Goal: Task Accomplishment & Management: Manage account settings

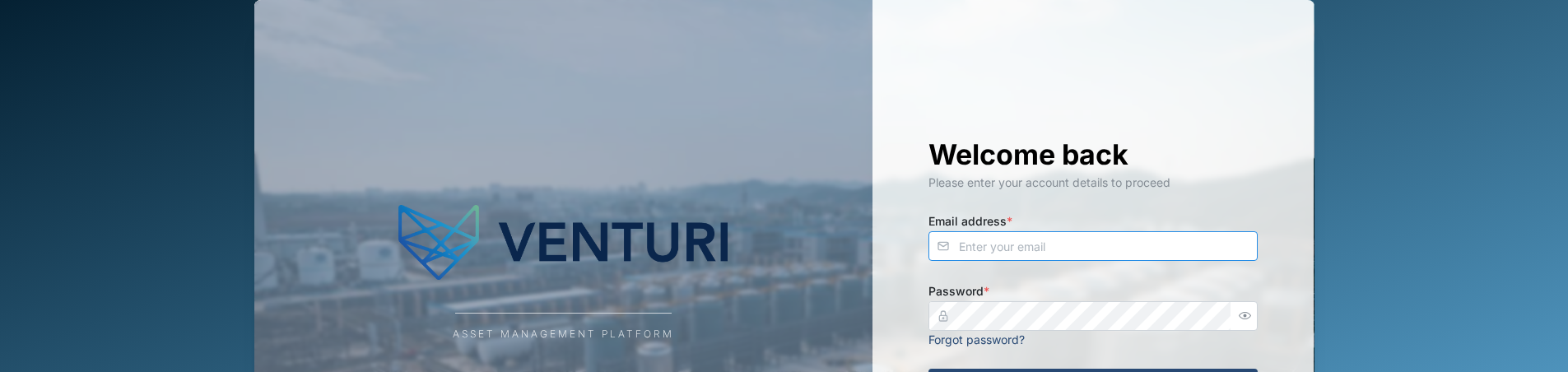
click at [1048, 253] on input "Email address *" at bounding box center [1093, 247] width 330 height 30
type input "[PERSON_NAME][EMAIL_ADDRESS][PERSON_NAME][DOMAIN_NAME]"
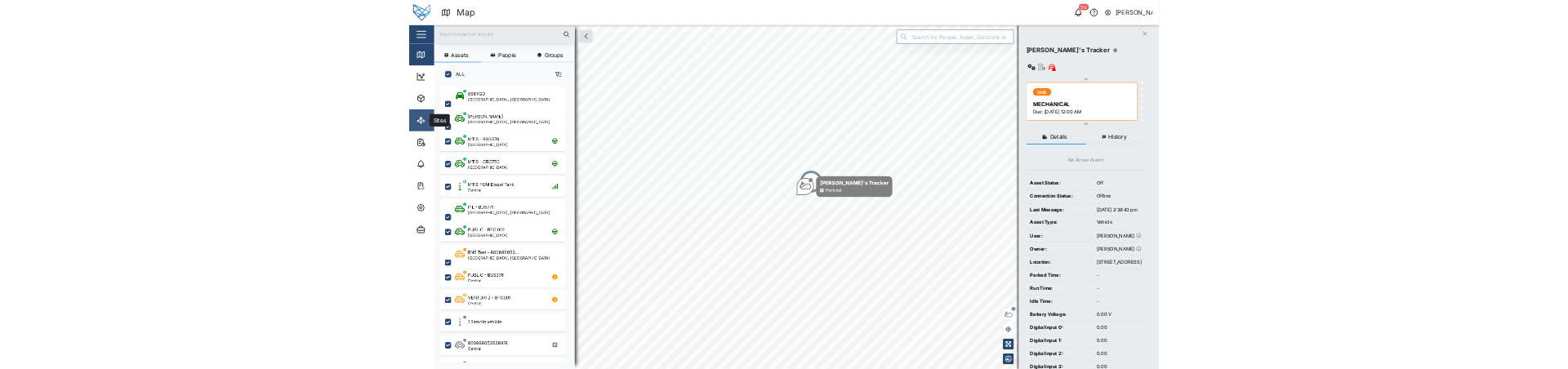
scroll to position [572, 256]
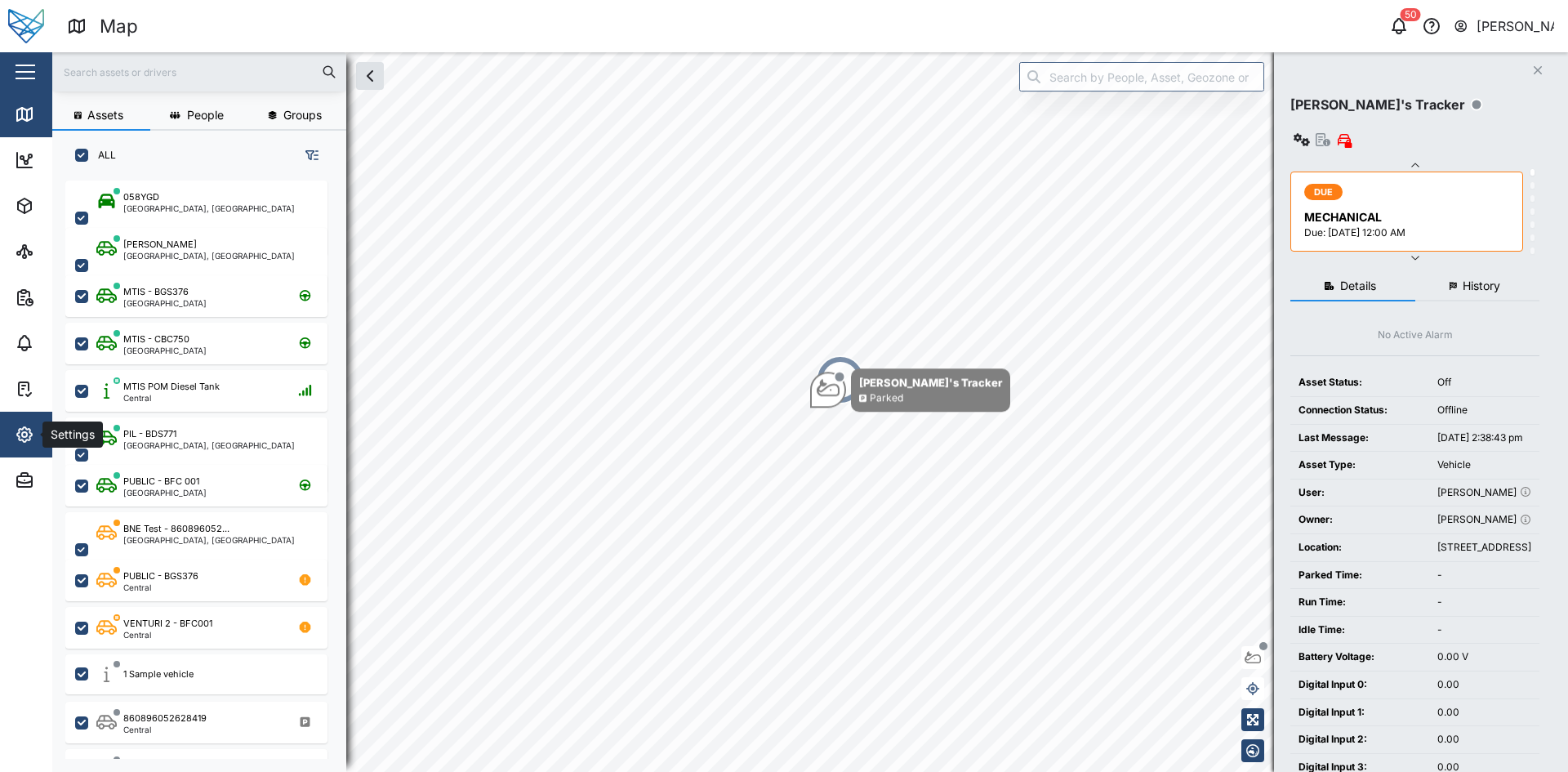
drag, startPoint x: 30, startPoint y: 429, endPoint x: 72, endPoint y: 464, distance: 54.7
click at [30, 368] on icon "button" at bounding box center [25, 434] width 15 height 15
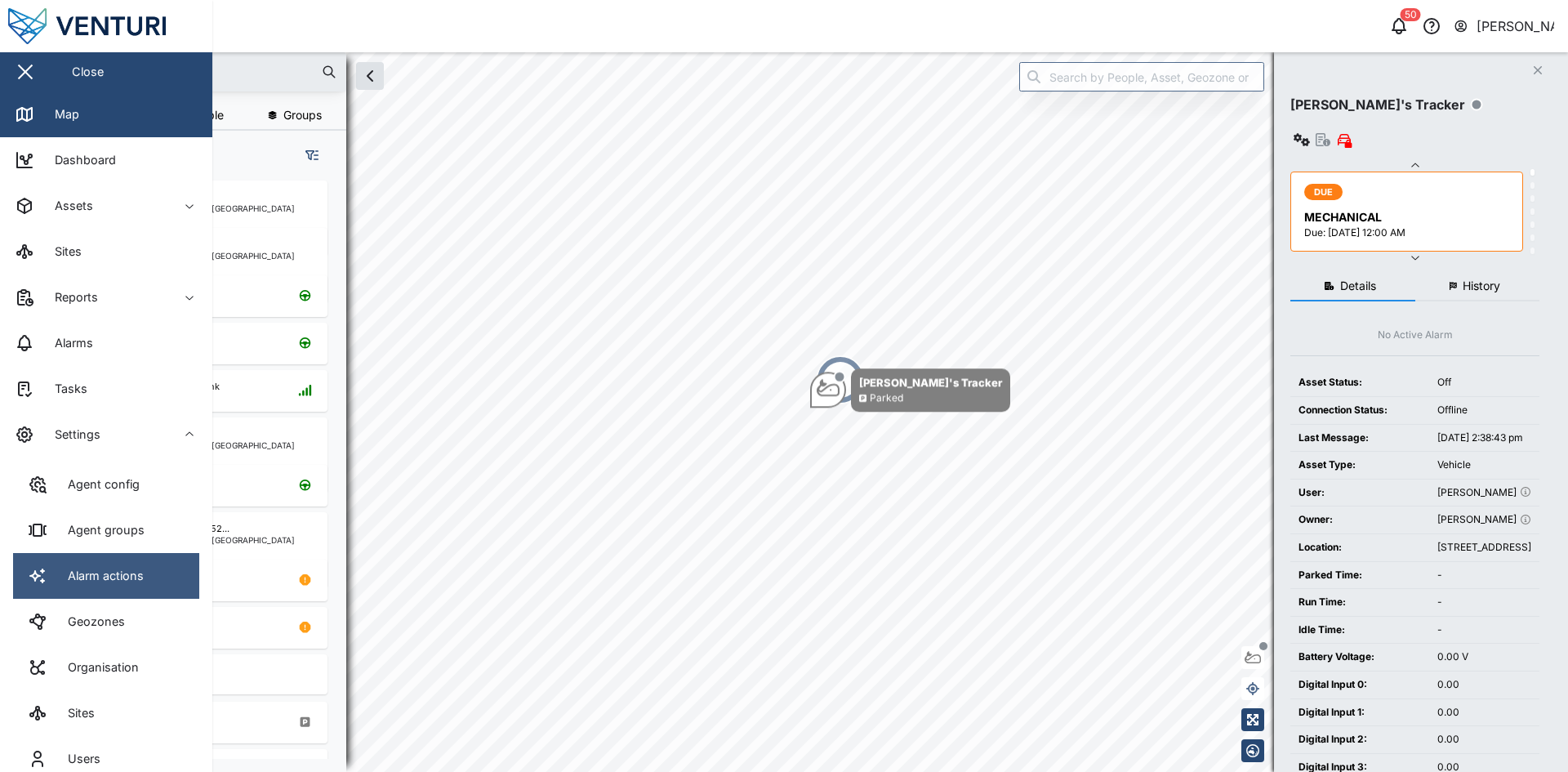
click at [117, 368] on div "Alarm actions" at bounding box center [100, 576] width 88 height 18
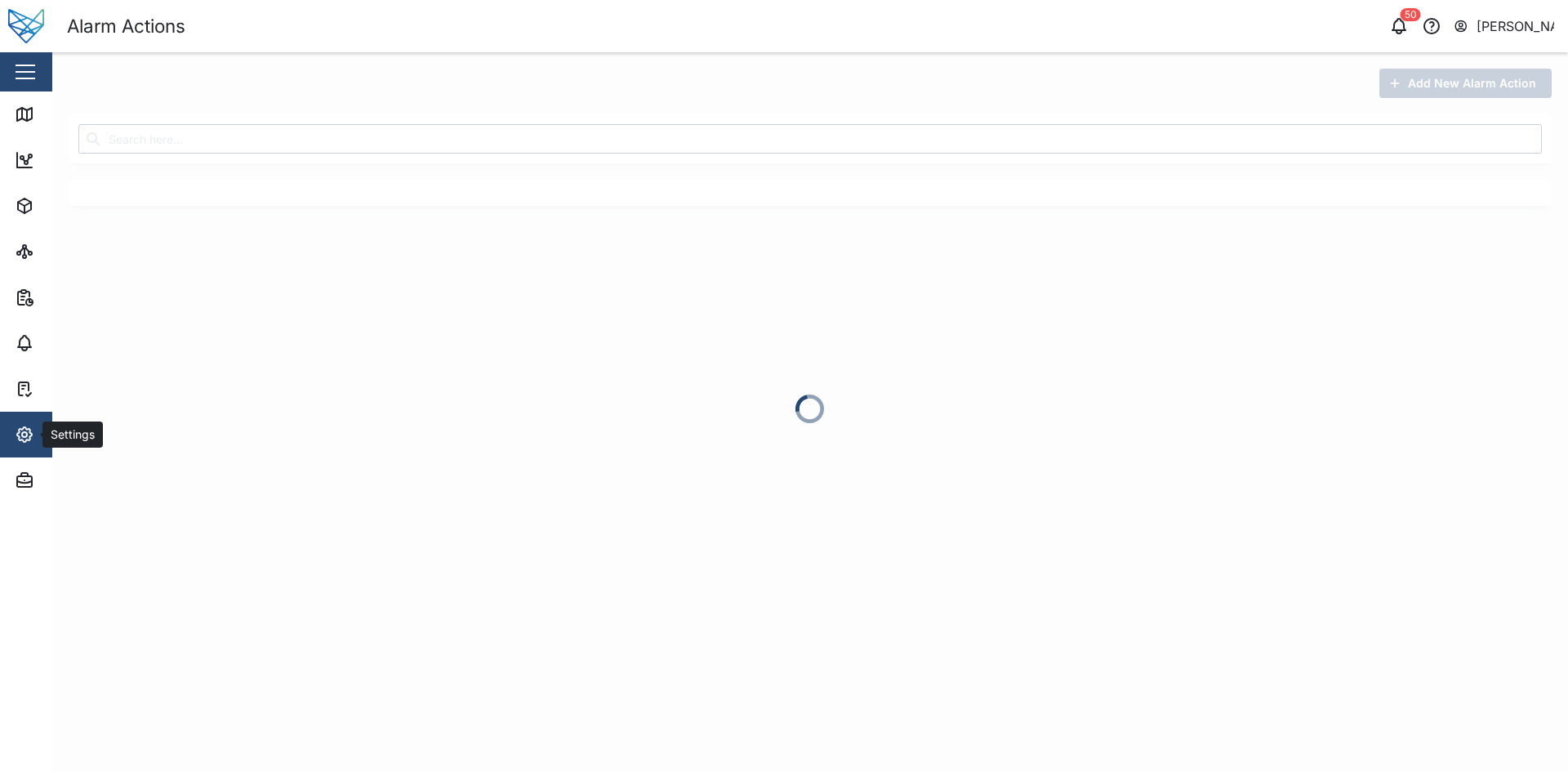
click at [30, 368] on icon "button" at bounding box center [25, 434] width 15 height 15
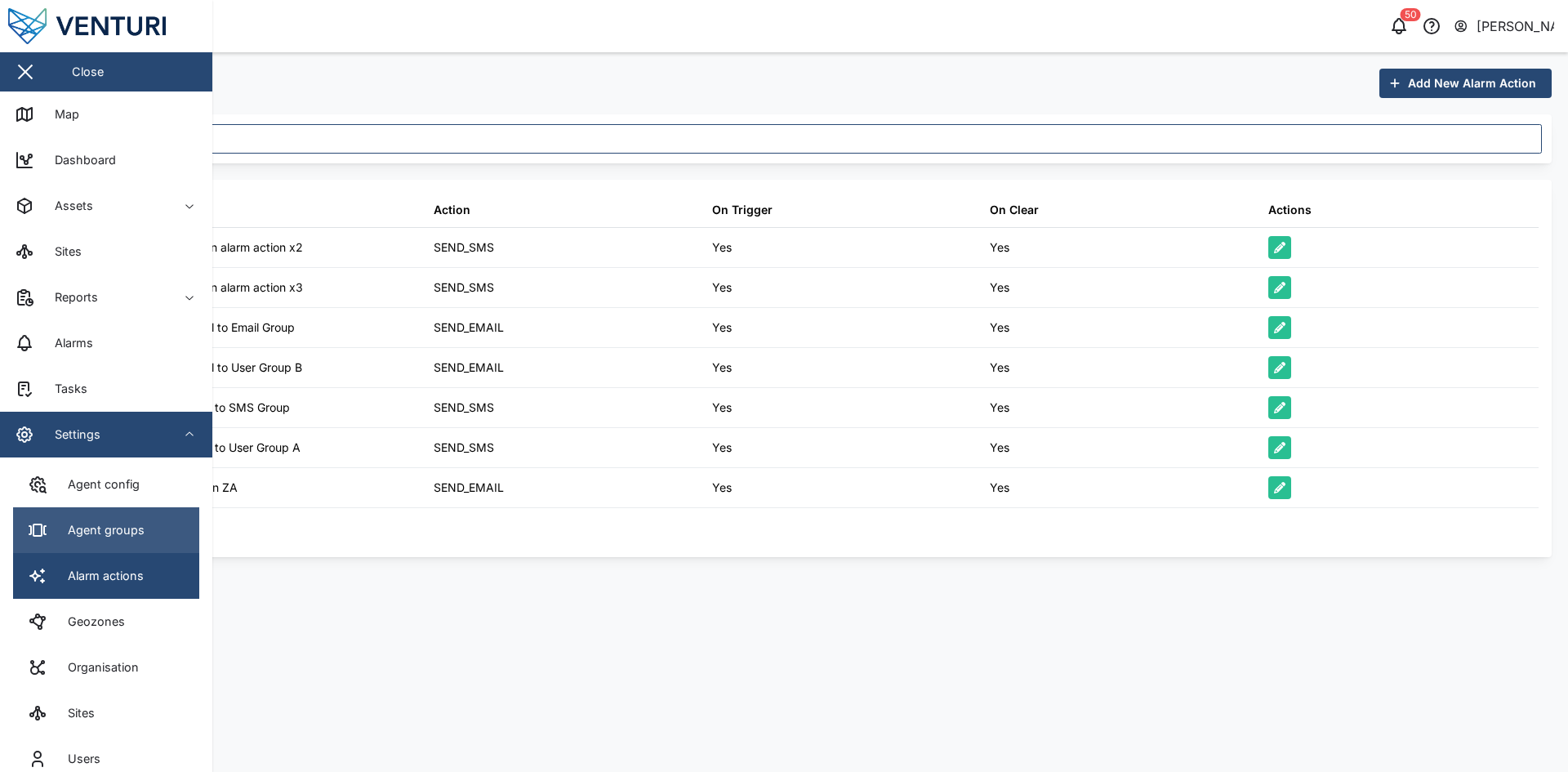
click at [124, 368] on link "Agent groups" at bounding box center [106, 530] width 186 height 46
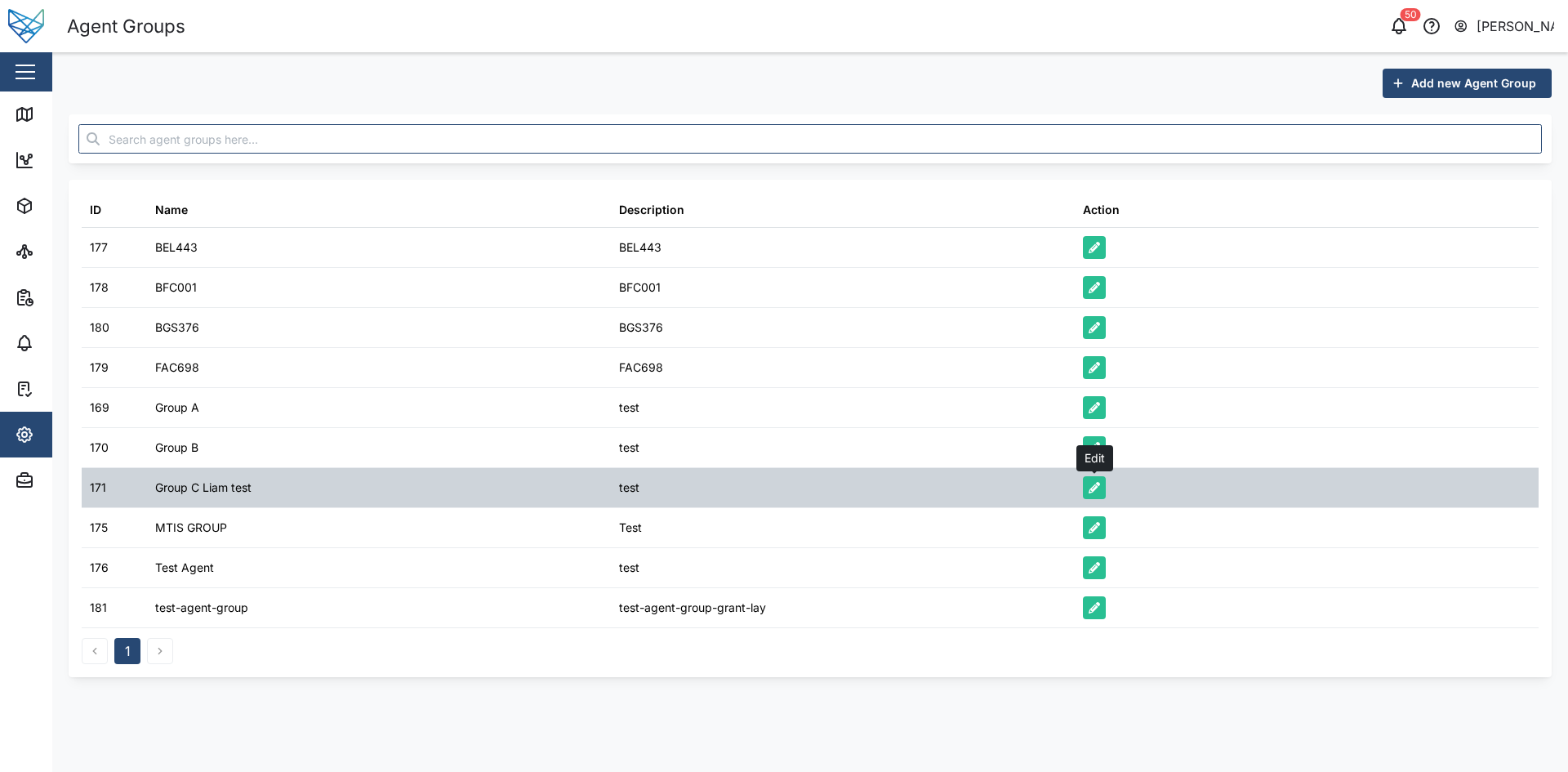
click at [1099, 368] on icon "button" at bounding box center [1094, 487] width 11 height 11
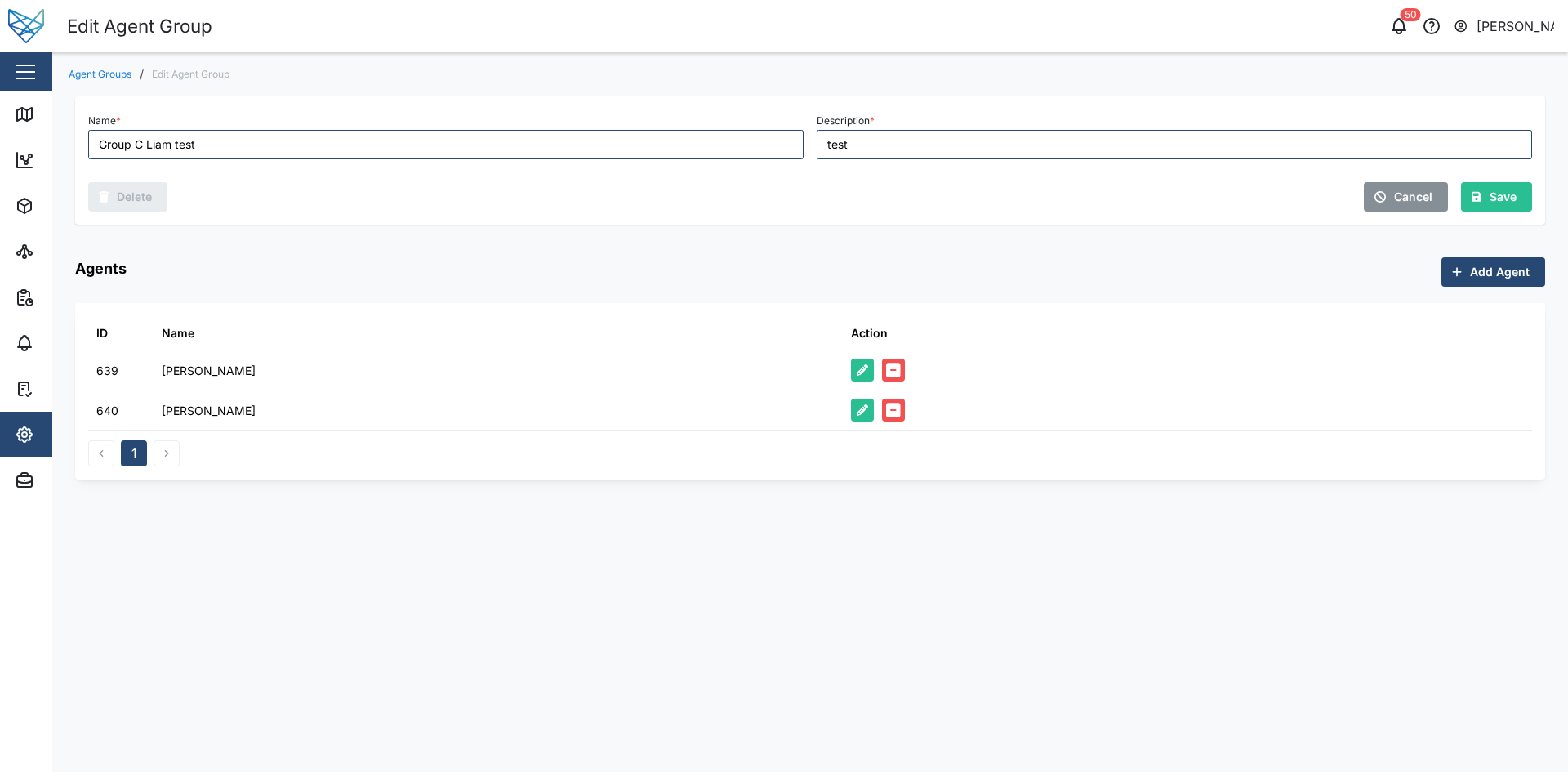
click at [1472, 276] on span "Add Agent" at bounding box center [1499, 272] width 60 height 28
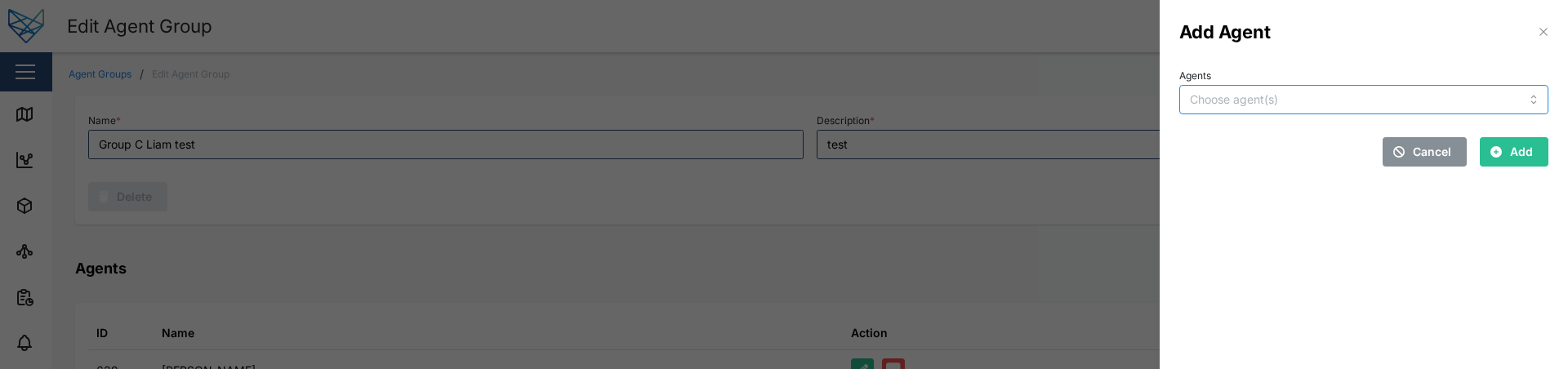
click at [1355, 93] on input "Agents" at bounding box center [1330, 100] width 282 height 13
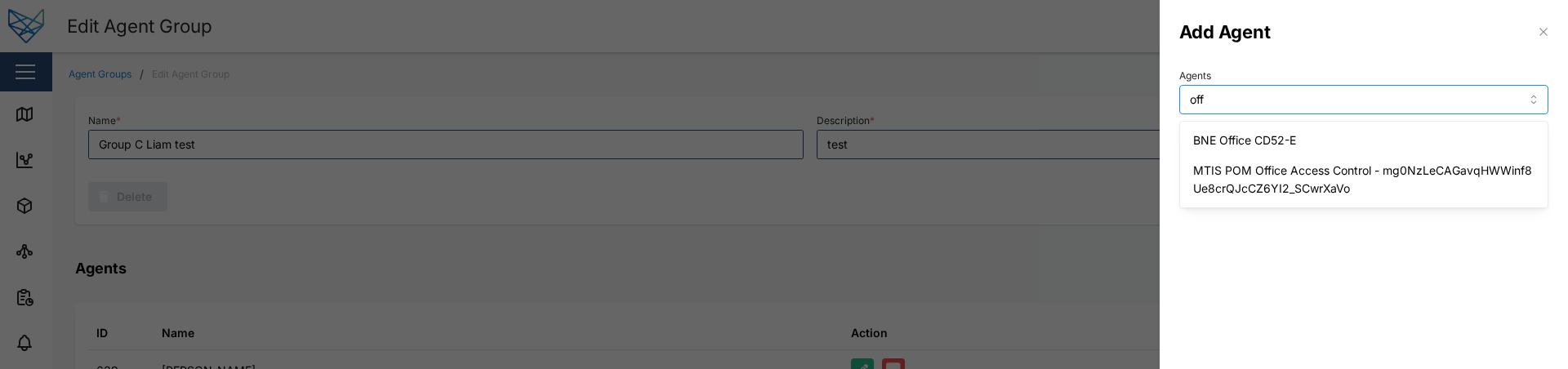
type input "offi"
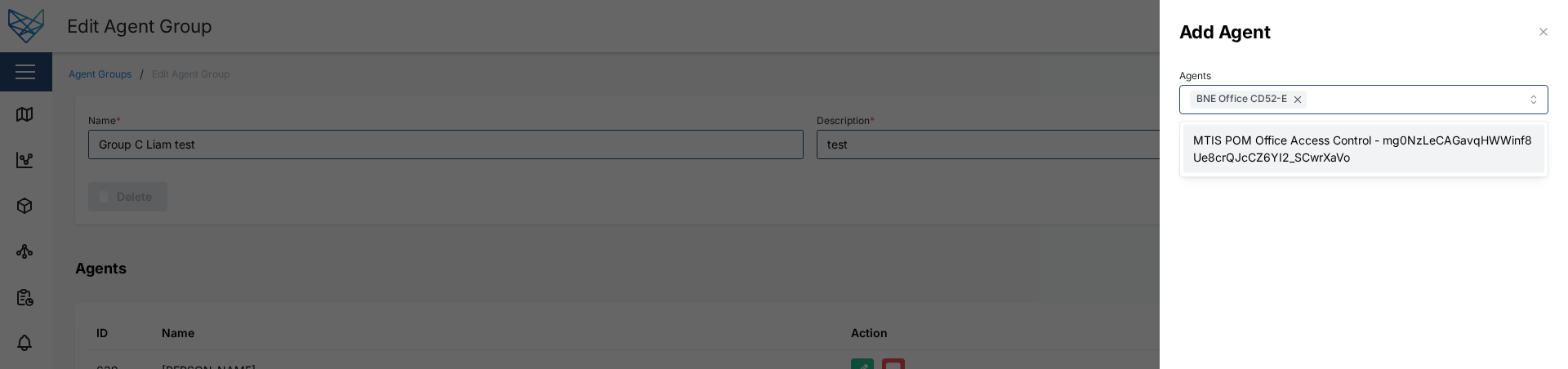
click at [1213, 288] on section "Add Agent Agents BNE Office CD52-E MTIS POM Office Access Control - mg0NzLeCAGa…" at bounding box center [1363, 184] width 408 height 369
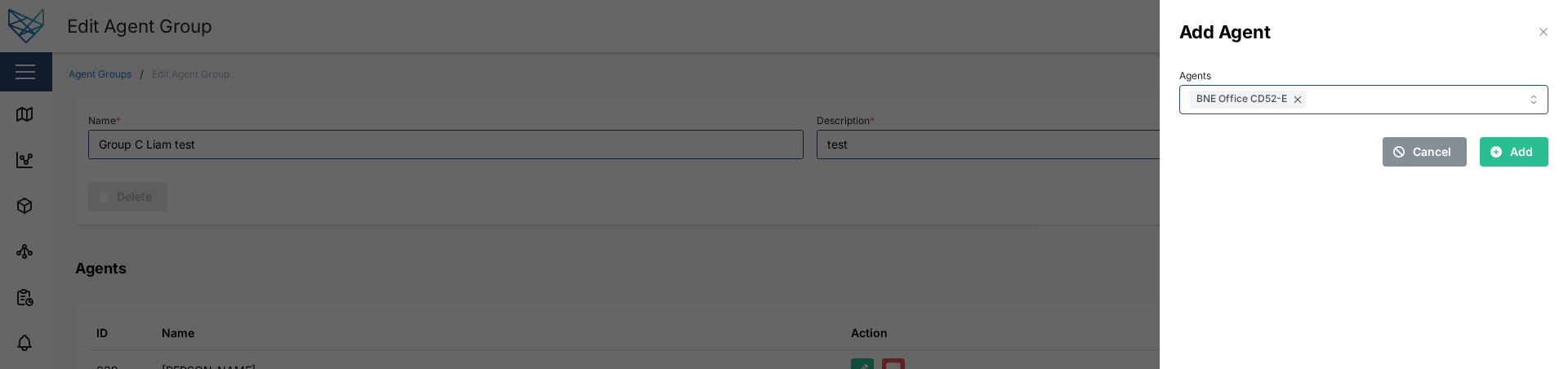
click at [1533, 148] on button "Add" at bounding box center [1514, 152] width 69 height 29
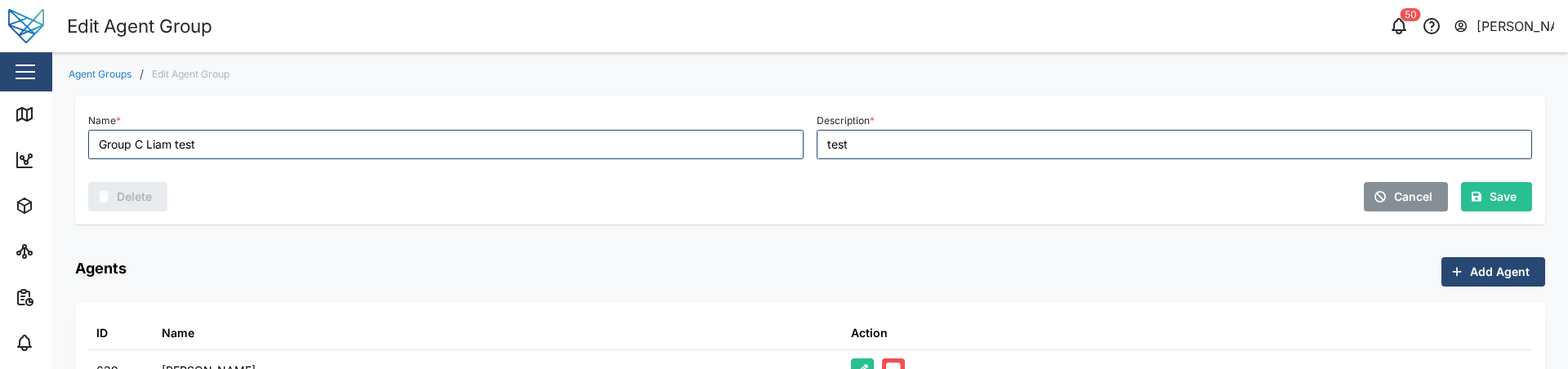
scroll to position [164, 0]
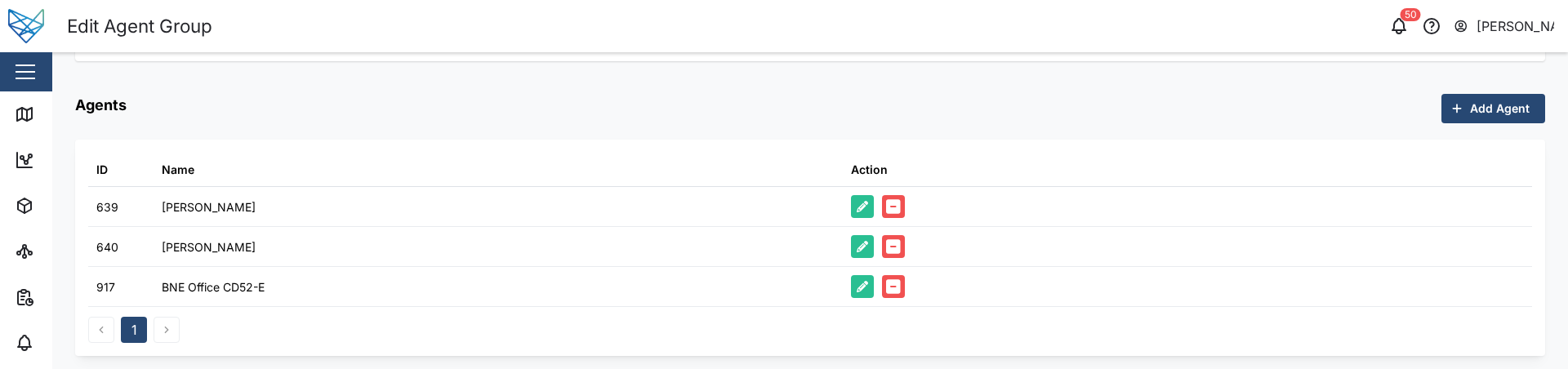
click at [898, 286] on button "button" at bounding box center [894, 287] width 23 height 23
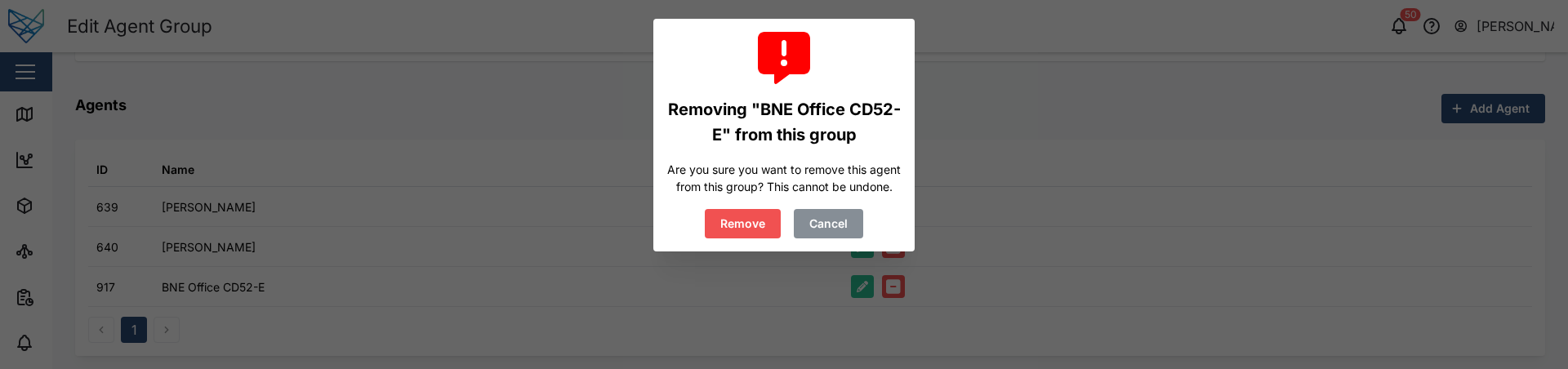
click at [760, 232] on span "Remove" at bounding box center [742, 224] width 45 height 28
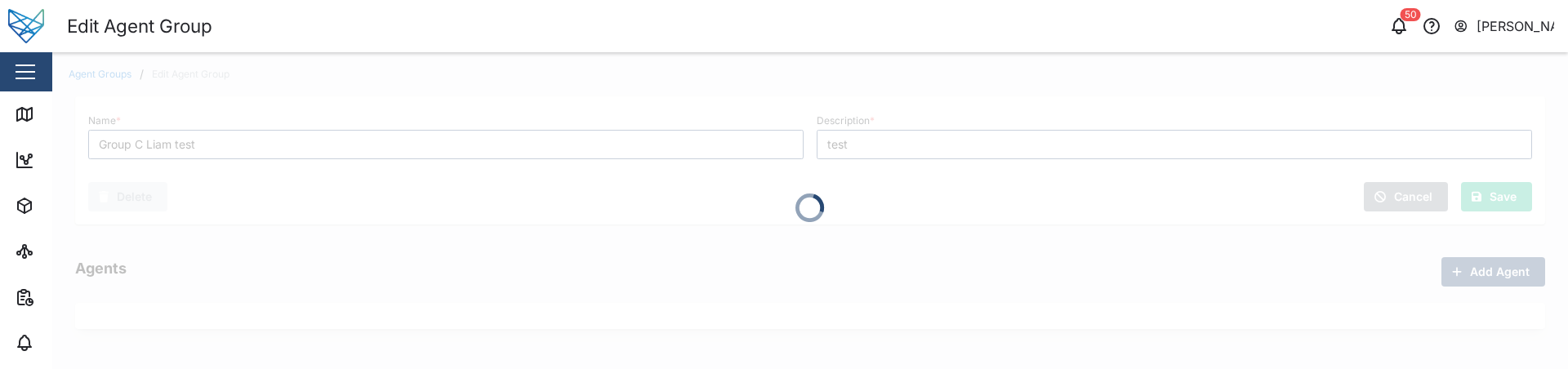
scroll to position [0, 0]
